Goal: Task Accomplishment & Management: Use online tool/utility

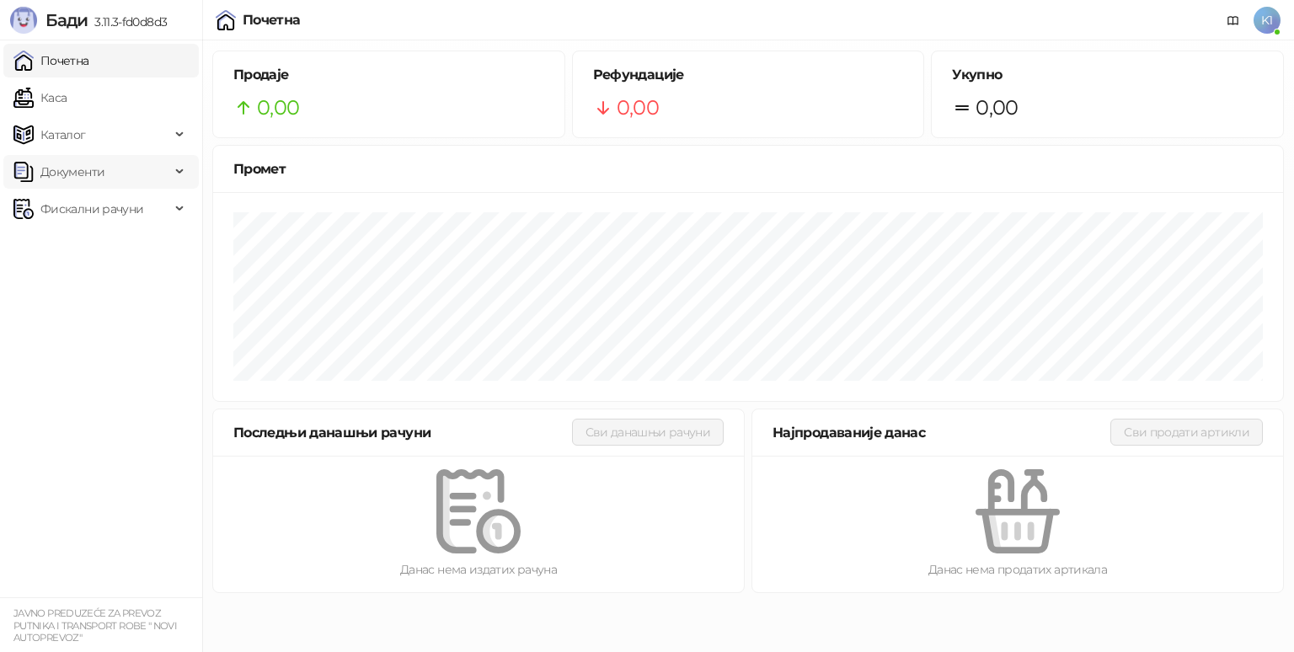
click at [77, 168] on span "Документи" at bounding box center [72, 172] width 64 height 34
click at [119, 290] on span "Фискални рачуни" at bounding box center [91, 287] width 103 height 34
click at [81, 283] on span "Фискални рачуни" at bounding box center [91, 287] width 103 height 34
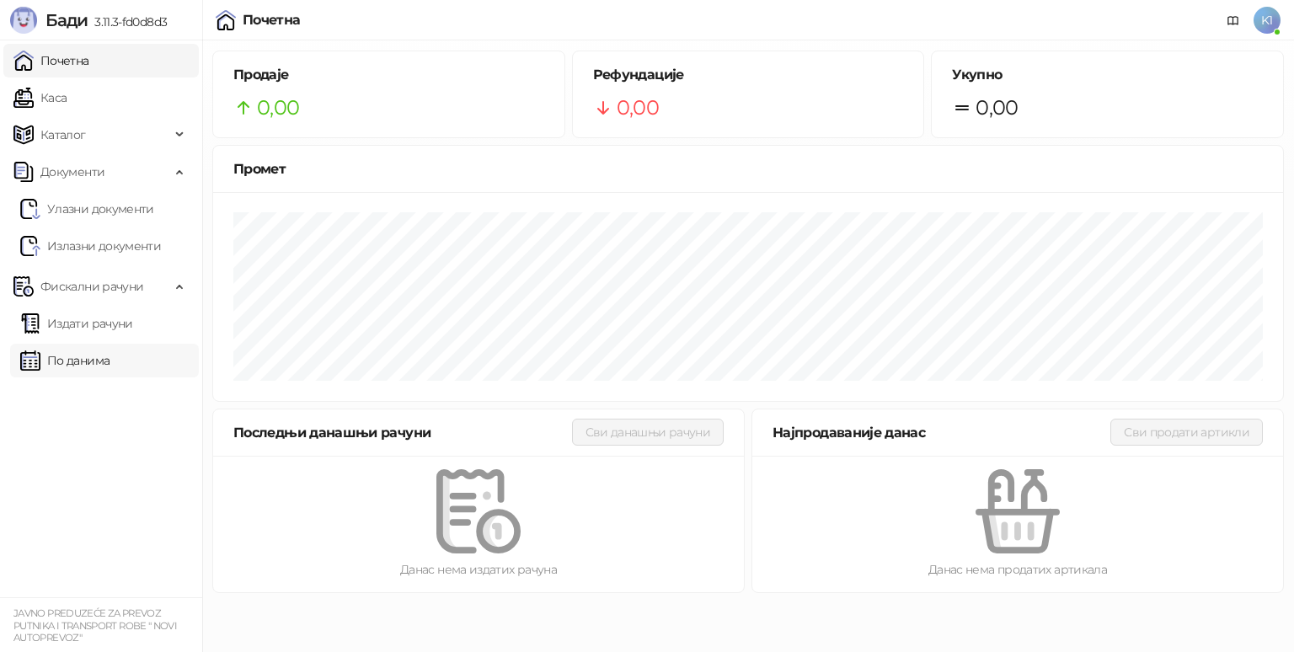
click at [104, 354] on link "По данима" at bounding box center [64, 361] width 89 height 34
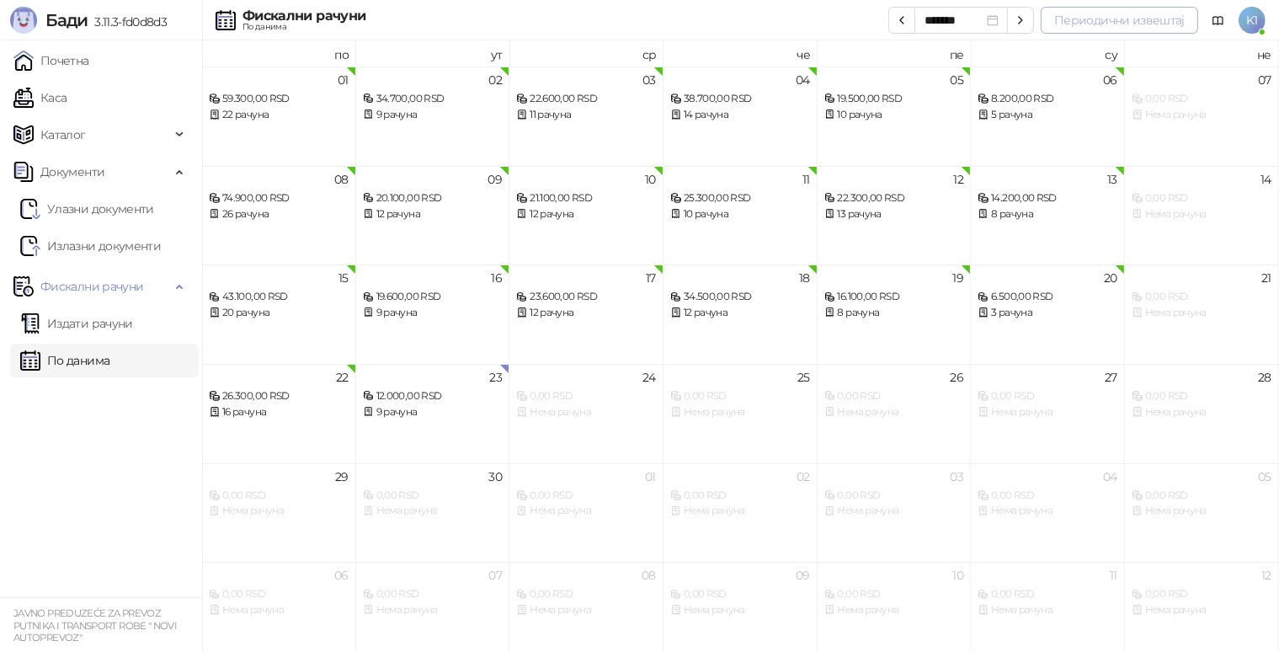
click at [1085, 19] on button "Периодични извештај" at bounding box center [1120, 20] width 158 height 27
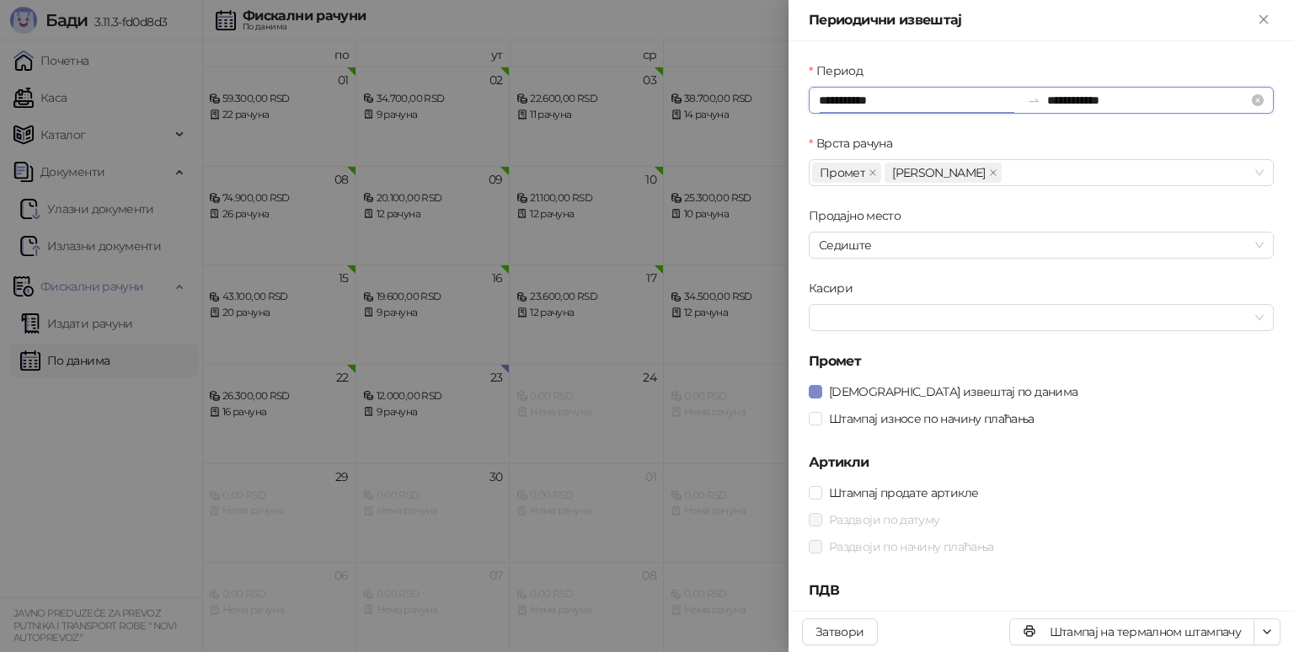
click at [897, 102] on input "**********" at bounding box center [919, 100] width 201 height 19
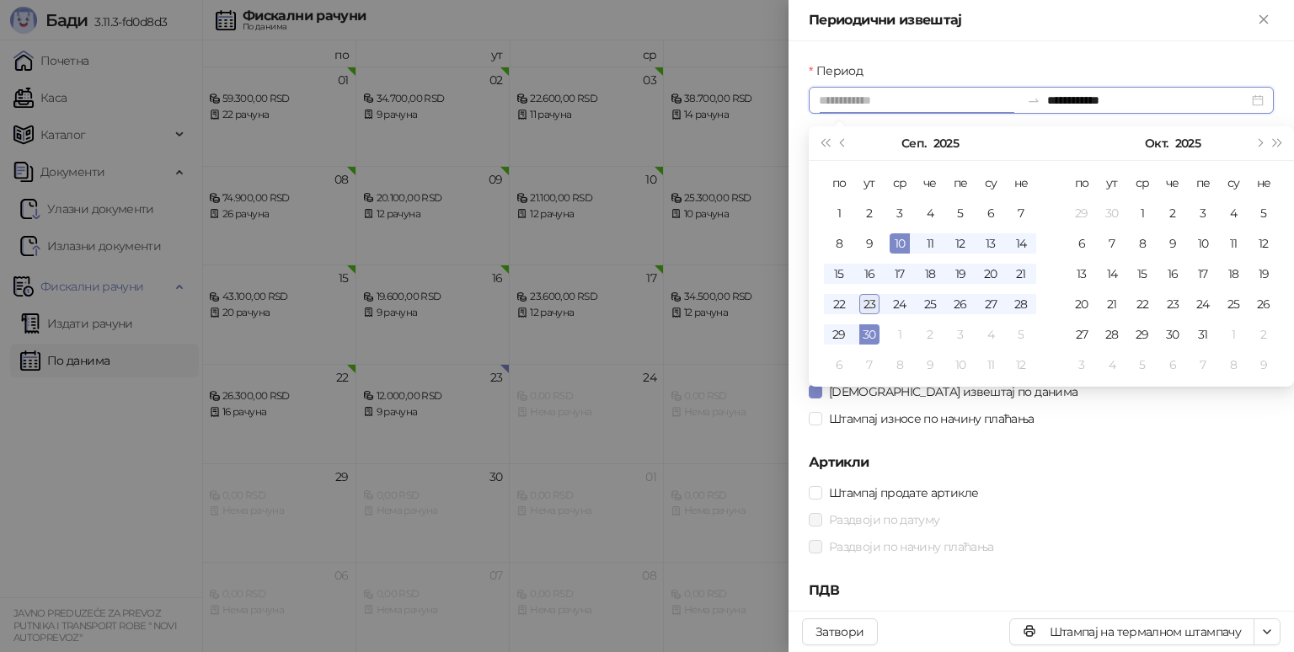
type input "**********"
click at [869, 307] on div "23" at bounding box center [869, 304] width 20 height 20
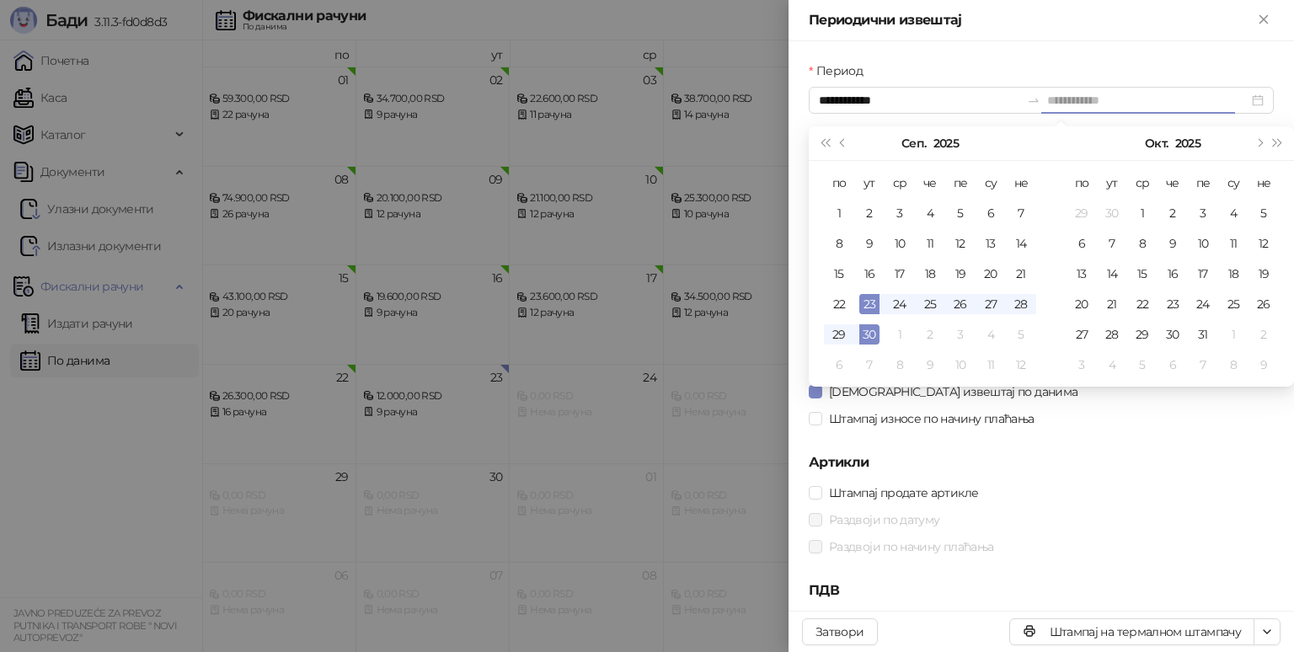
click at [869, 307] on div "23" at bounding box center [869, 304] width 20 height 20
type input "**********"
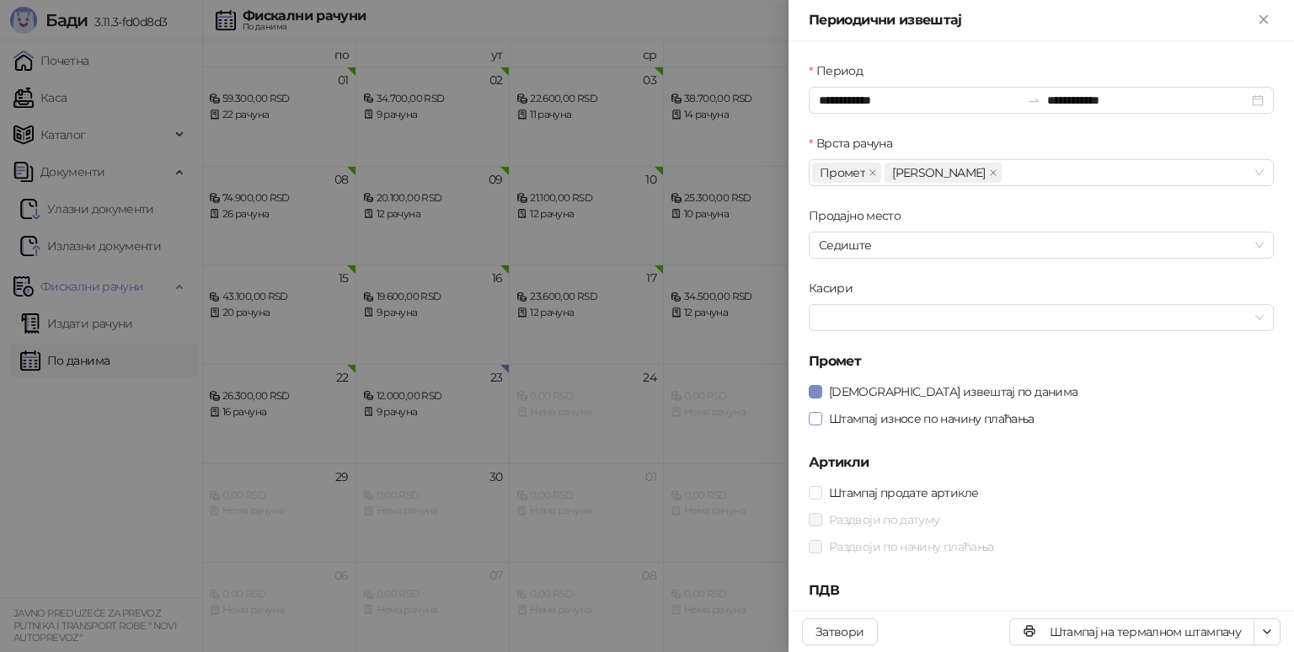
click at [851, 421] on span "Штампај износе по начину плаћања" at bounding box center [931, 418] width 219 height 19
click at [863, 499] on span "Штампај продате артикле" at bounding box center [903, 492] width 163 height 19
click at [887, 490] on span "Штампај продате артикле" at bounding box center [903, 492] width 163 height 19
click at [899, 392] on span "[DEMOGRAPHIC_DATA] извештај по данима" at bounding box center [953, 391] width 262 height 19
click at [1136, 637] on button "Штампај на термалном штампачу" at bounding box center [1131, 631] width 245 height 27
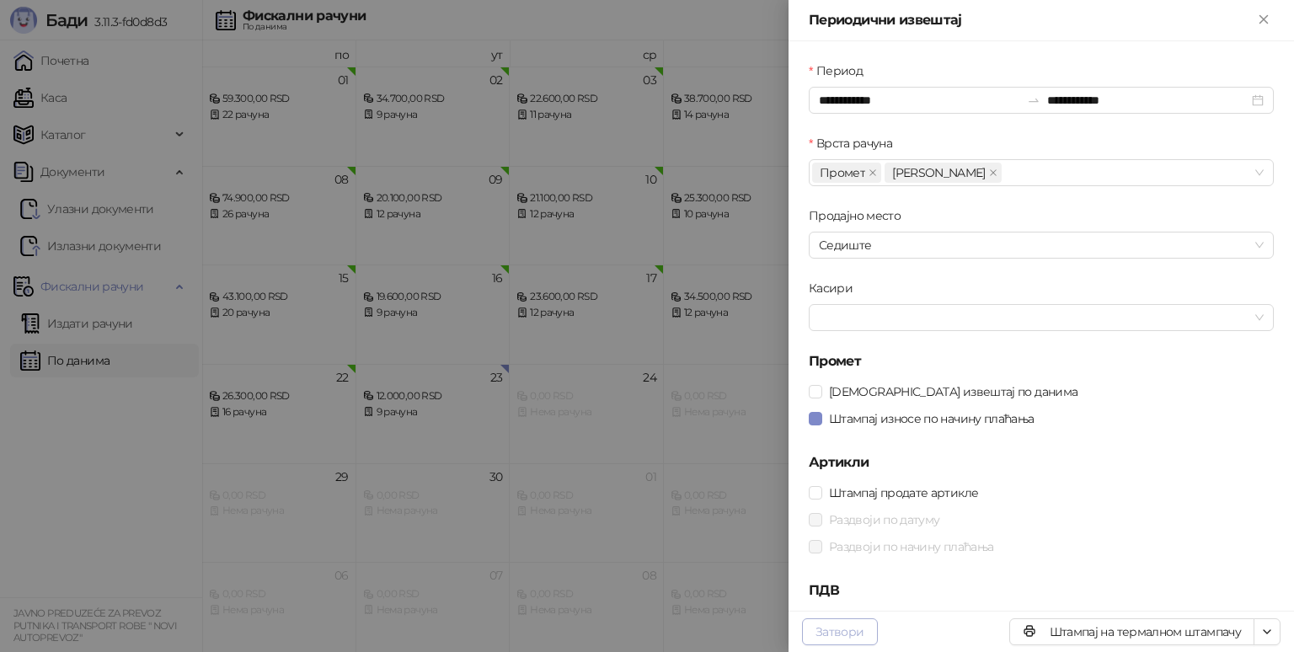
click at [843, 627] on button "Затвори" at bounding box center [840, 631] width 76 height 27
